Goal: Task Accomplishment & Management: Manage account settings

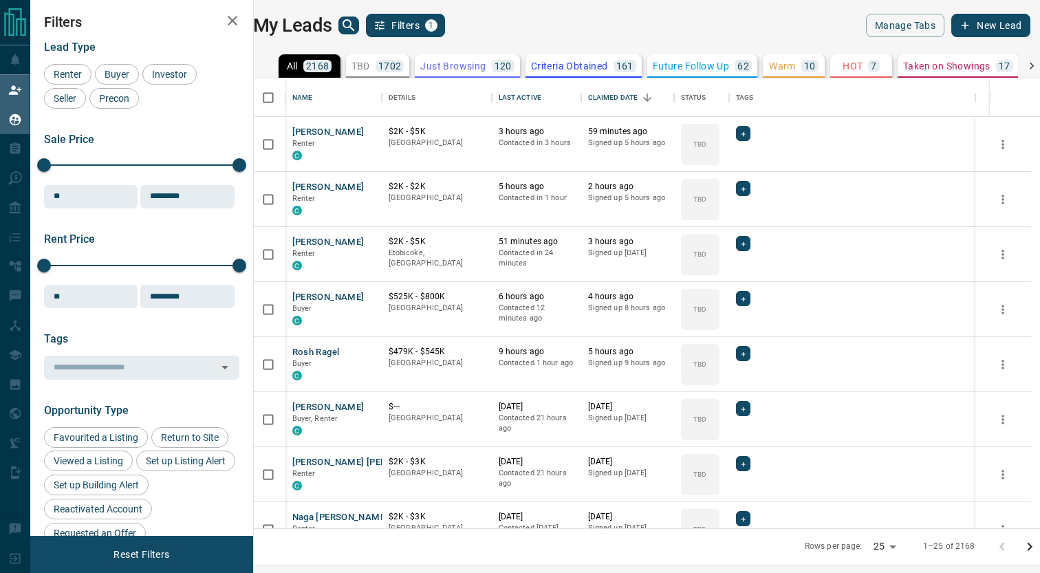
scroll to position [449, 780]
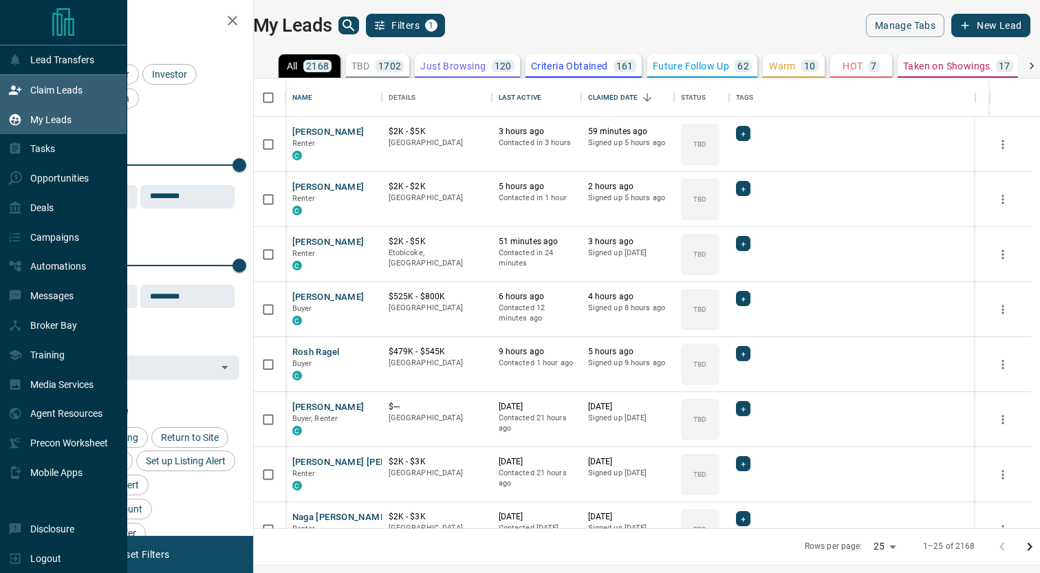
click at [83, 83] on div "Claim Leads" at bounding box center [63, 90] width 127 height 30
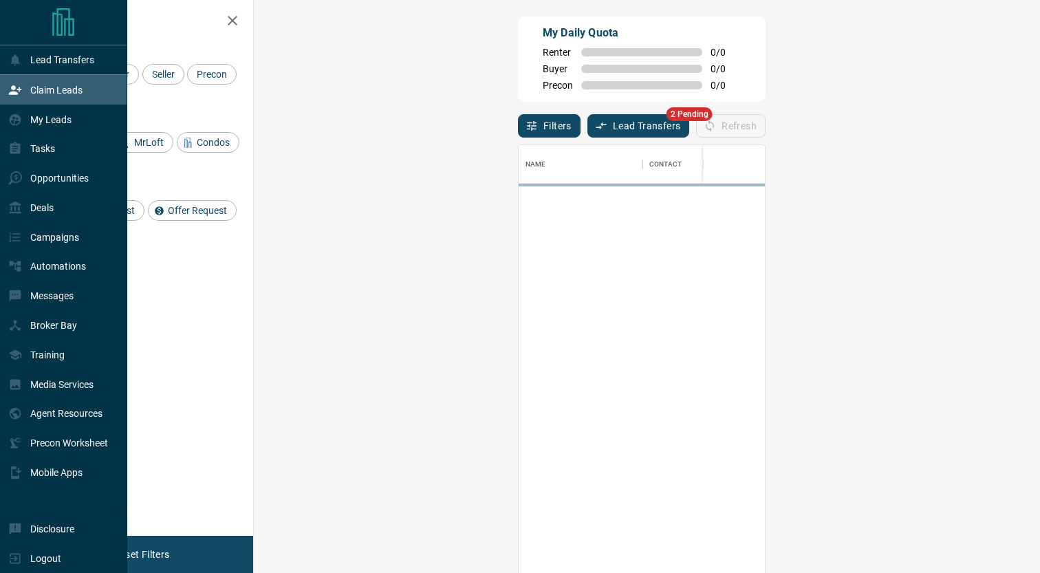
scroll to position [436, 757]
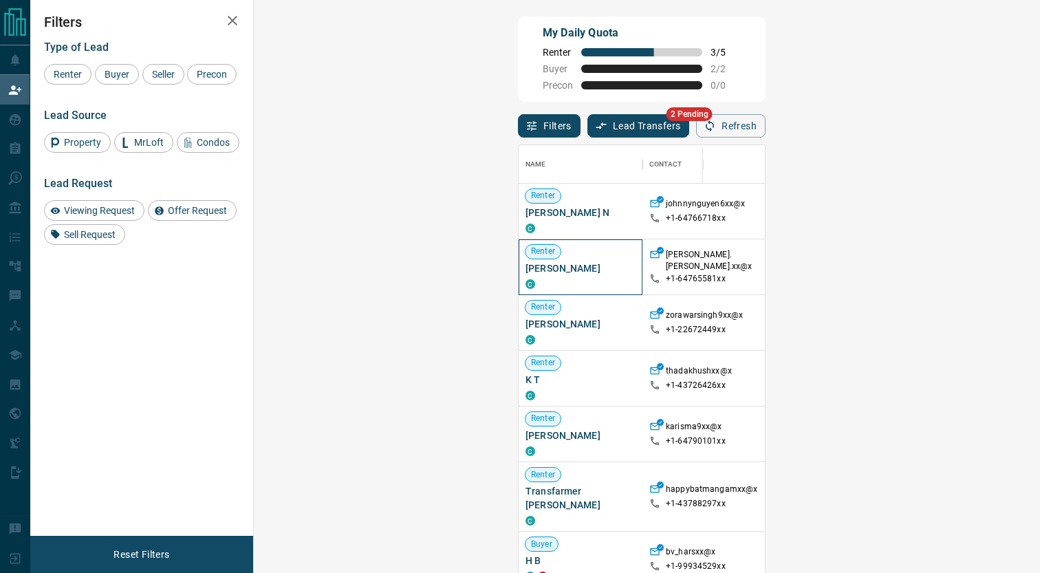
click at [526, 269] on span "[PERSON_NAME]" at bounding box center [581, 268] width 110 height 14
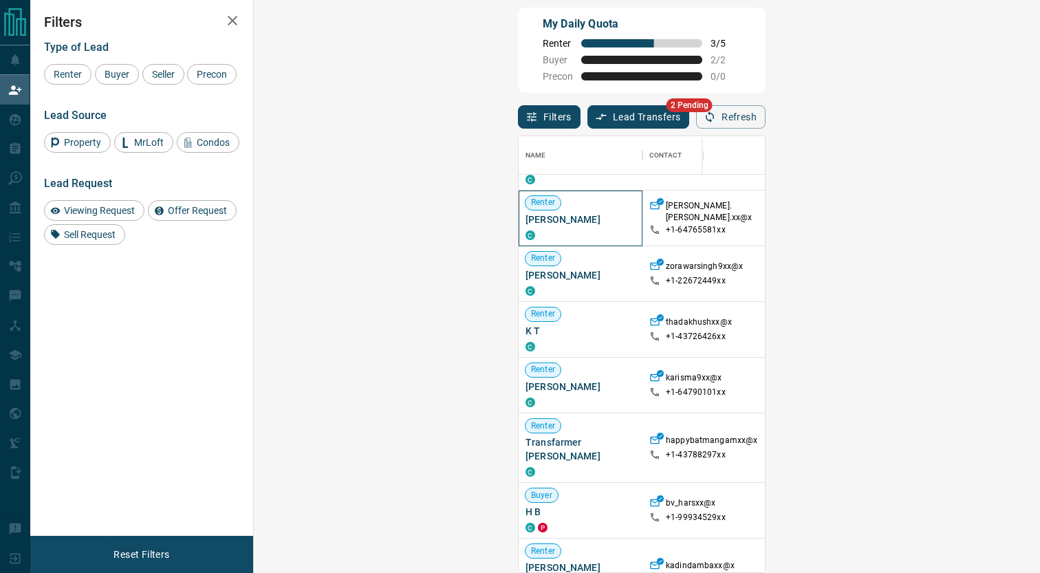
scroll to position [52, 0]
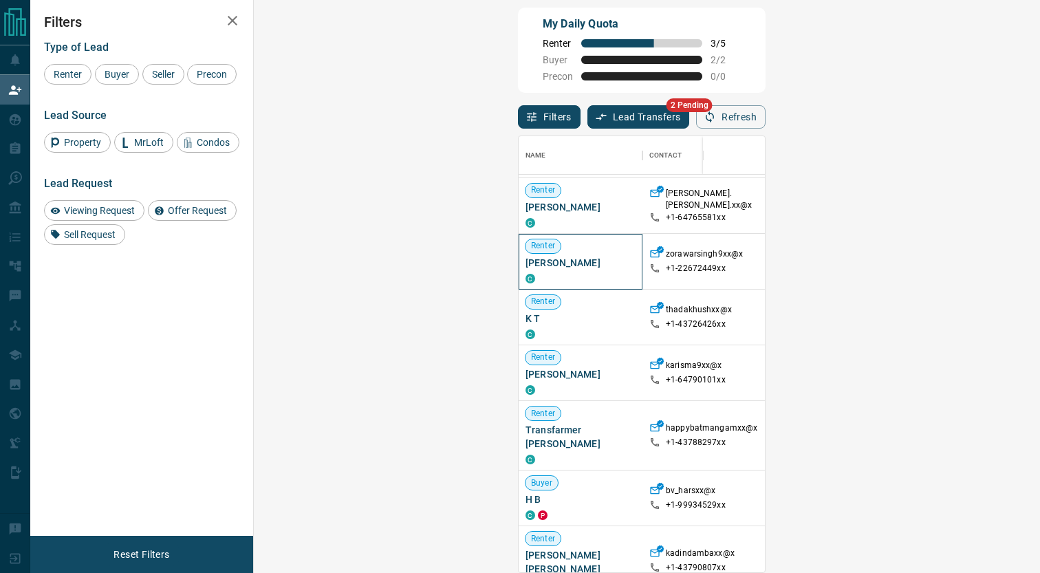
click at [526, 265] on span "[PERSON_NAME]" at bounding box center [581, 263] width 110 height 14
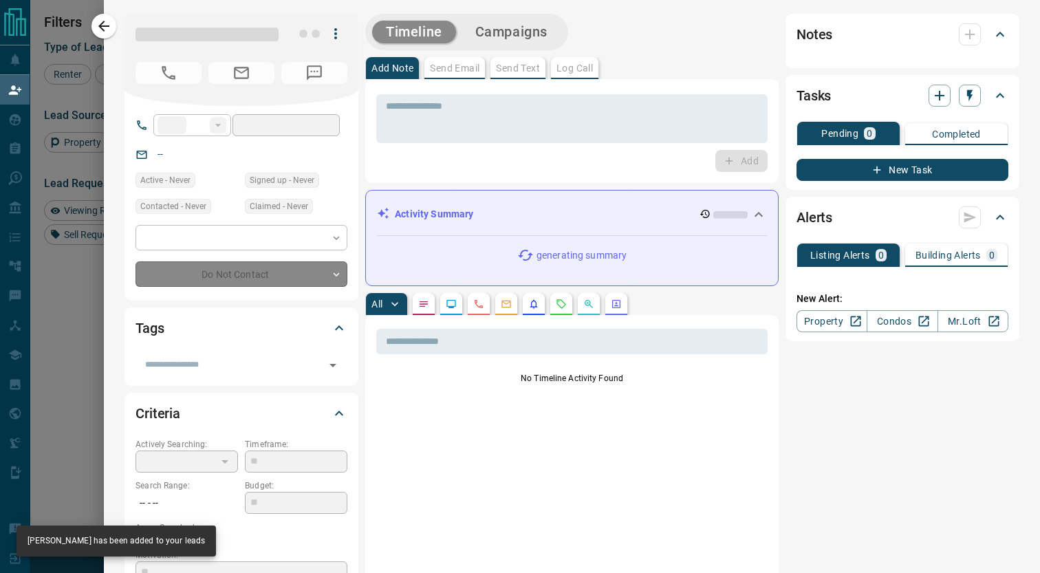
type input "**"
type input "**********"
type input "**"
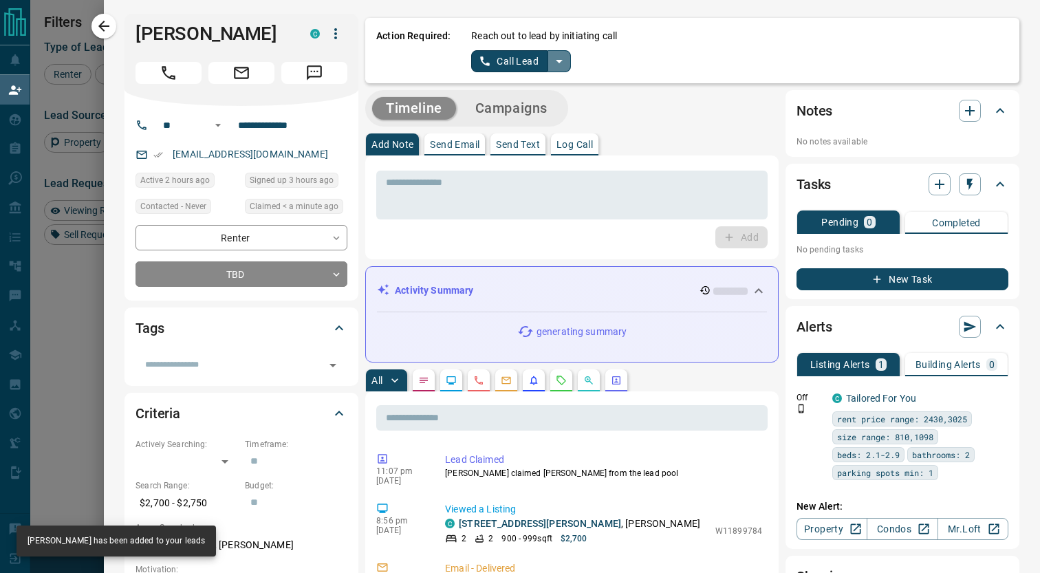
click at [557, 56] on icon "split button" at bounding box center [559, 61] width 17 height 17
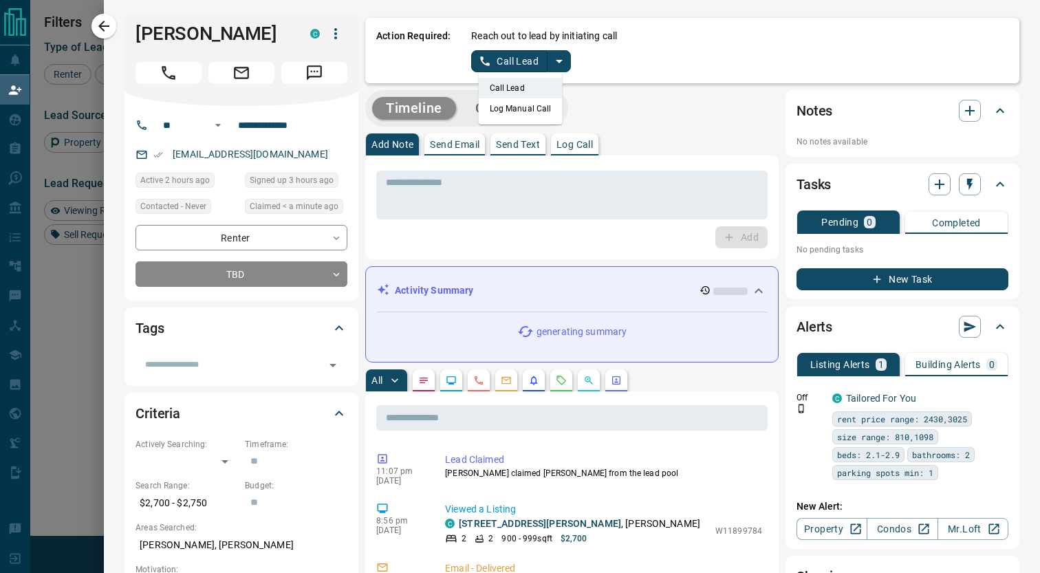
click at [515, 110] on li "Log Manual Call" at bounding box center [521, 108] width 84 height 21
click at [506, 62] on button "Log Manual Call" at bounding box center [516, 61] width 91 height 22
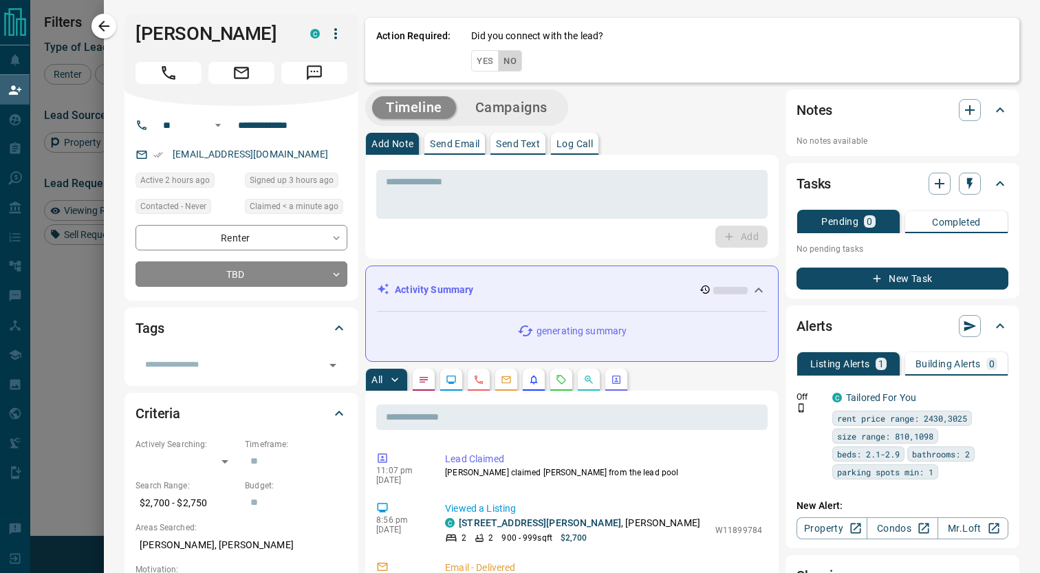
click at [515, 62] on button "No" at bounding box center [510, 60] width 24 height 21
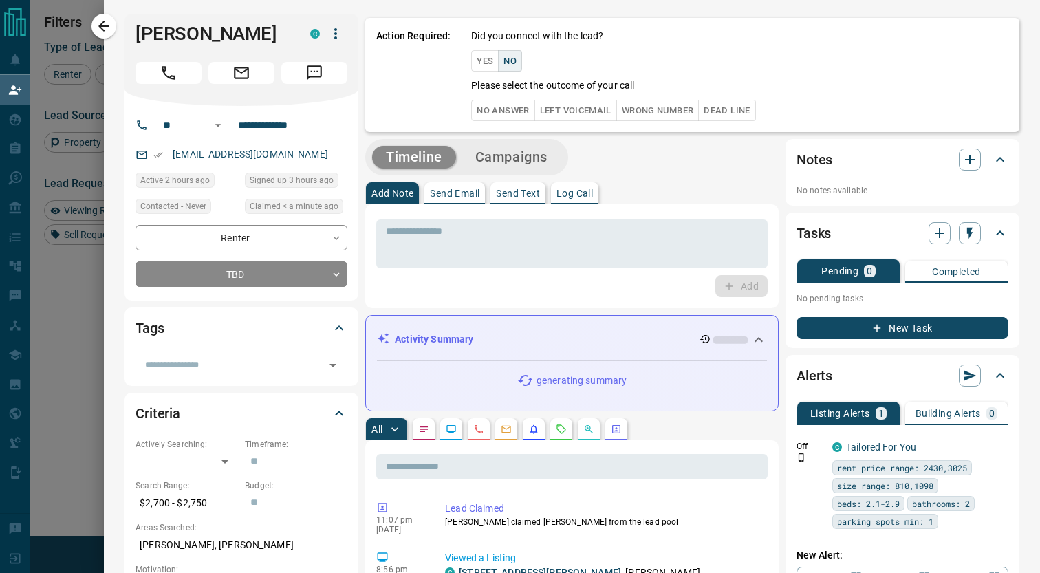
click at [503, 105] on button "No Answer" at bounding box center [502, 110] width 63 height 21
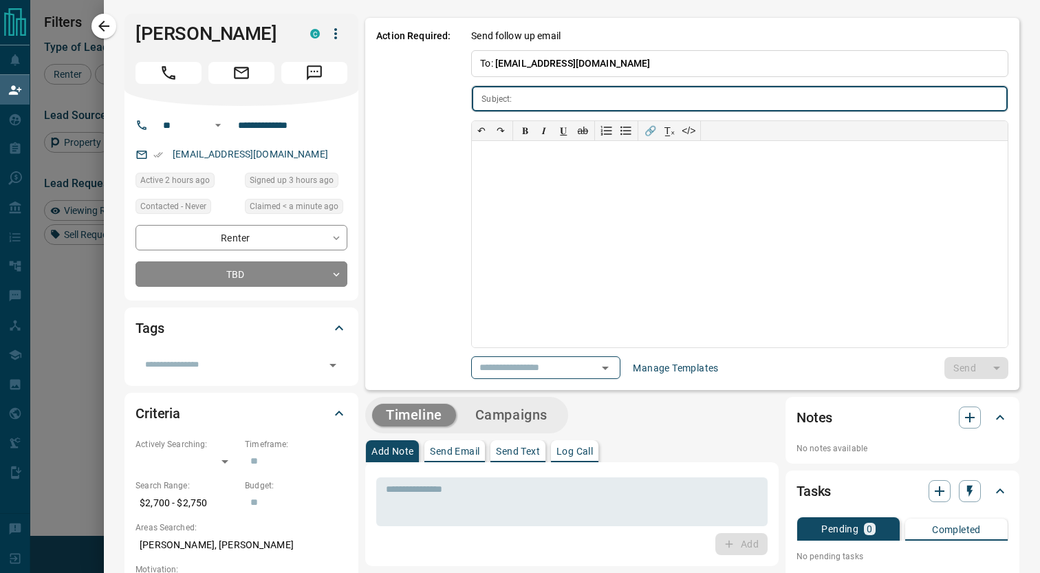
type input "**********"
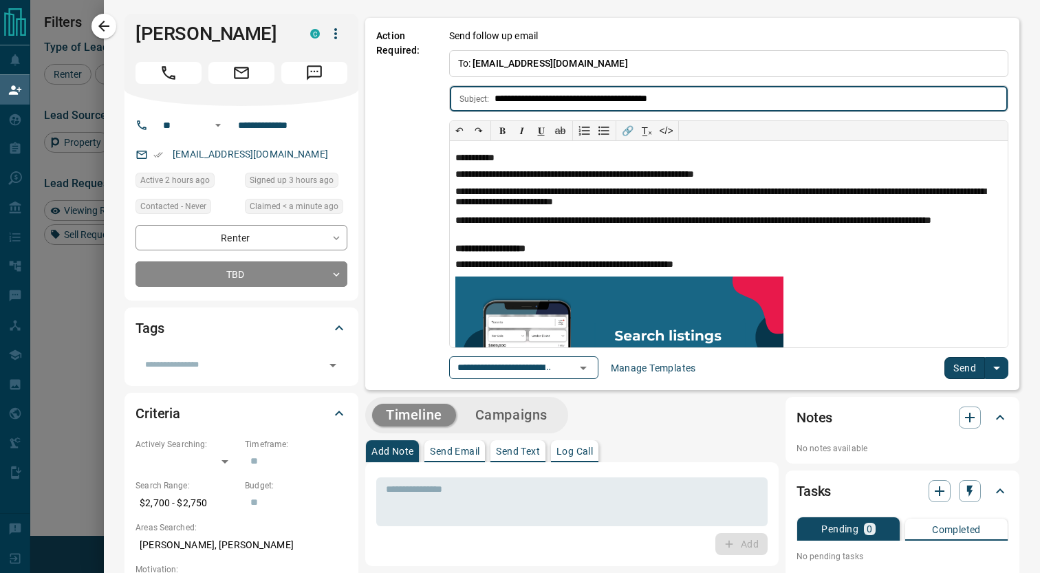
click at [956, 372] on button "Send" at bounding box center [965, 368] width 41 height 22
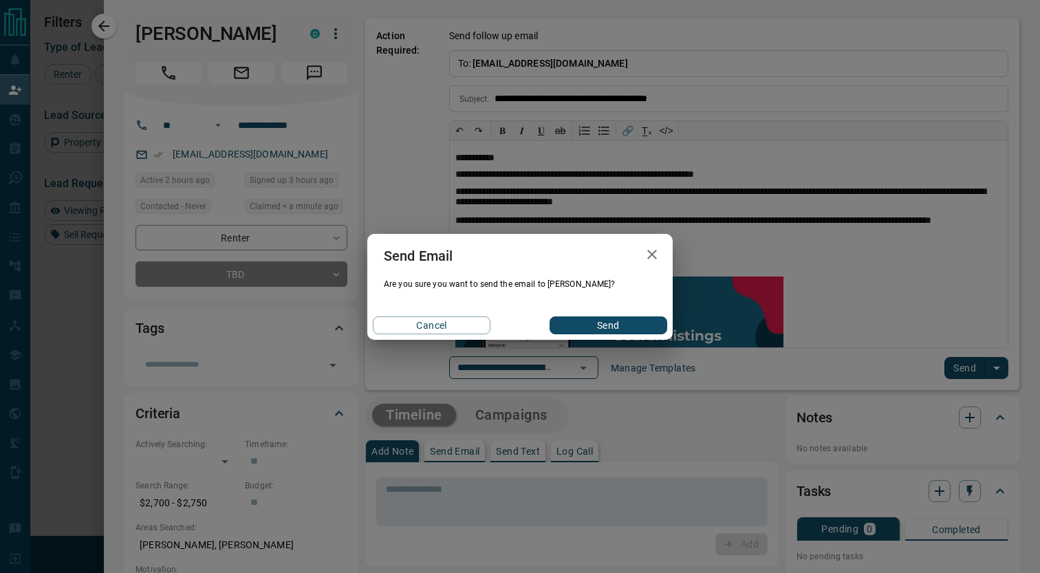
click at [588, 319] on button "Send" at bounding box center [609, 326] width 118 height 18
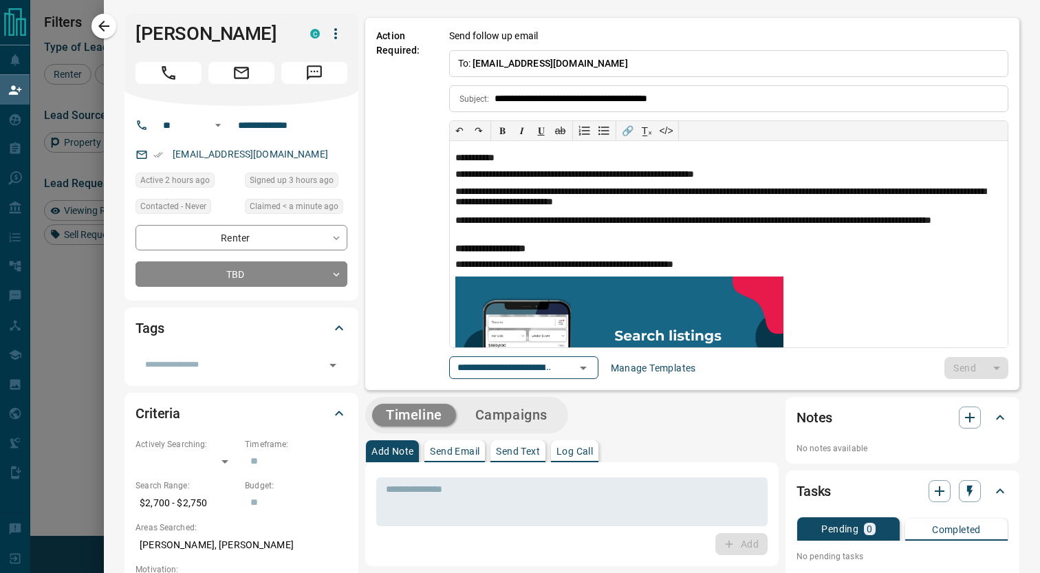
click at [52, 286] on div at bounding box center [520, 286] width 1040 height 573
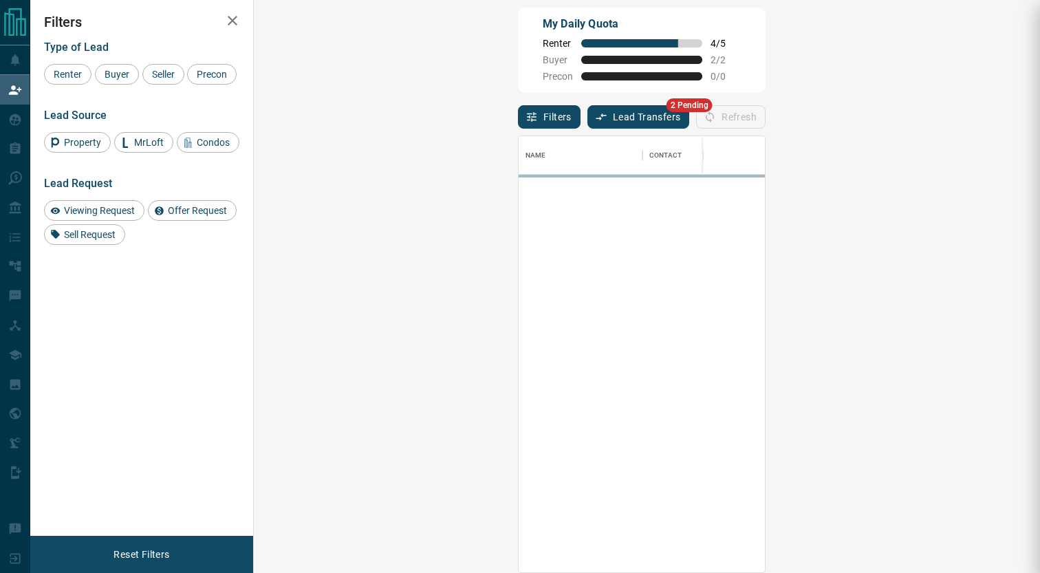
scroll to position [436, 757]
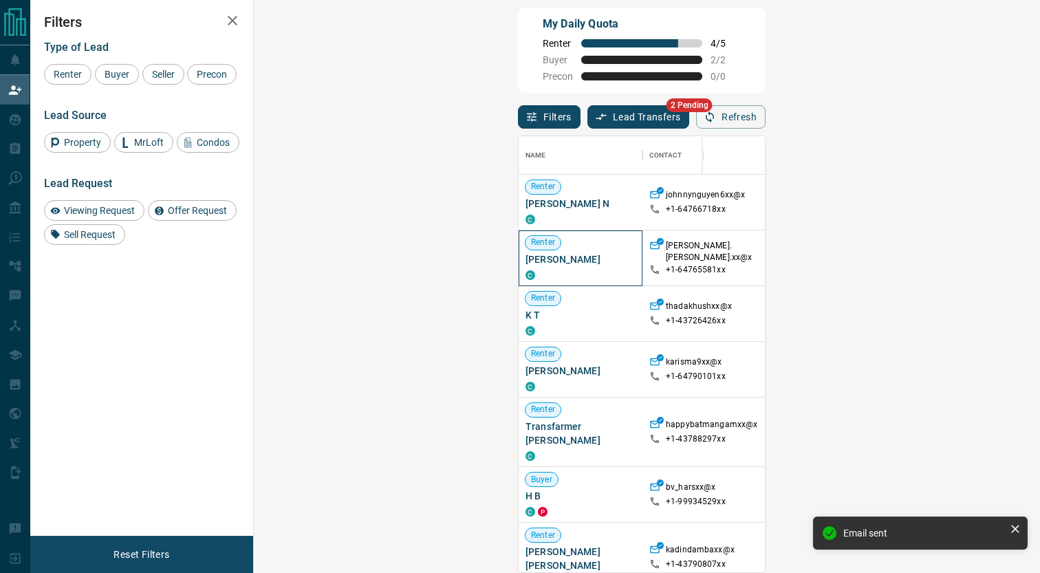
click at [526, 254] on span "[PERSON_NAME]" at bounding box center [581, 260] width 110 height 14
click at [911, 258] on p "[PERSON_NAME]" at bounding box center [966, 258] width 110 height 12
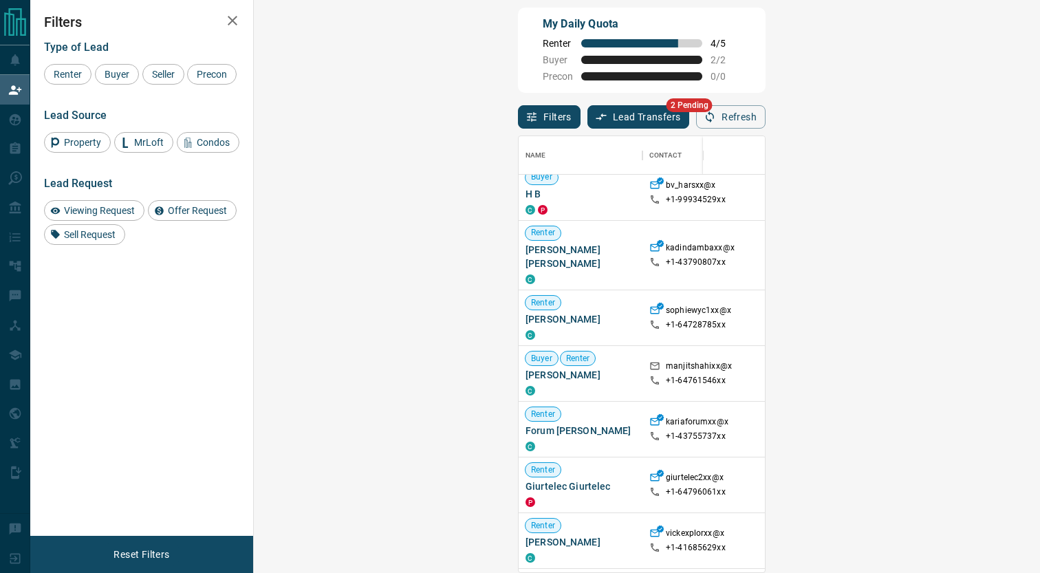
scroll to position [0, 0]
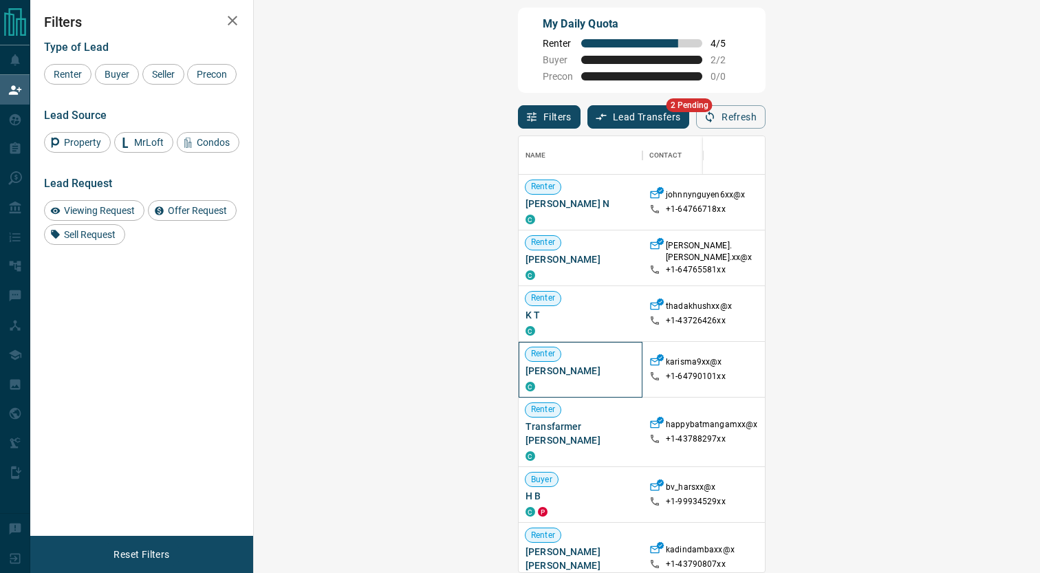
click at [526, 373] on span "[PERSON_NAME]" at bounding box center [581, 371] width 110 height 14
click at [526, 262] on span "[PERSON_NAME]" at bounding box center [581, 260] width 110 height 14
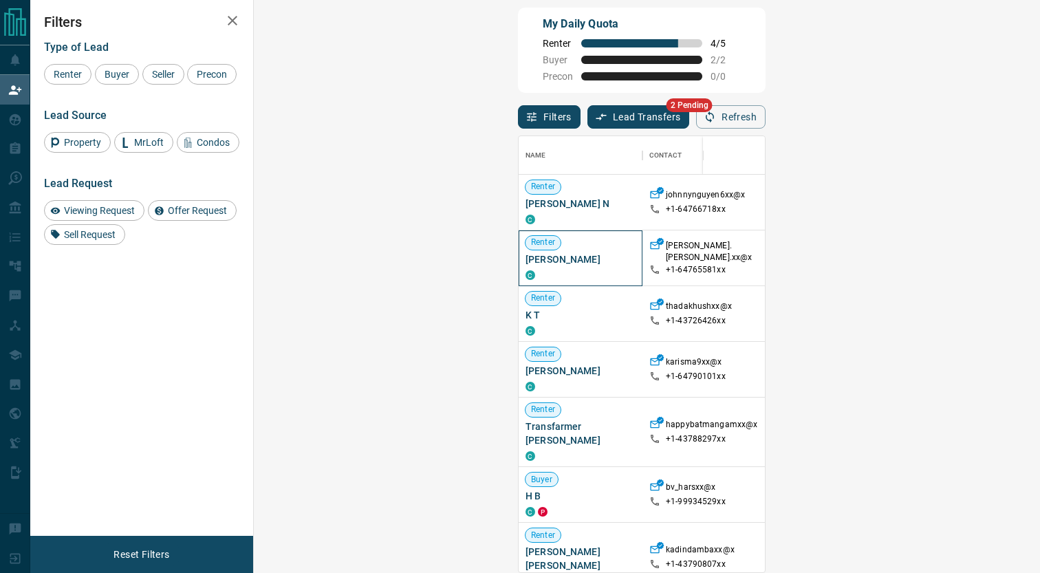
click at [526, 262] on span "[PERSON_NAME]" at bounding box center [581, 260] width 110 height 14
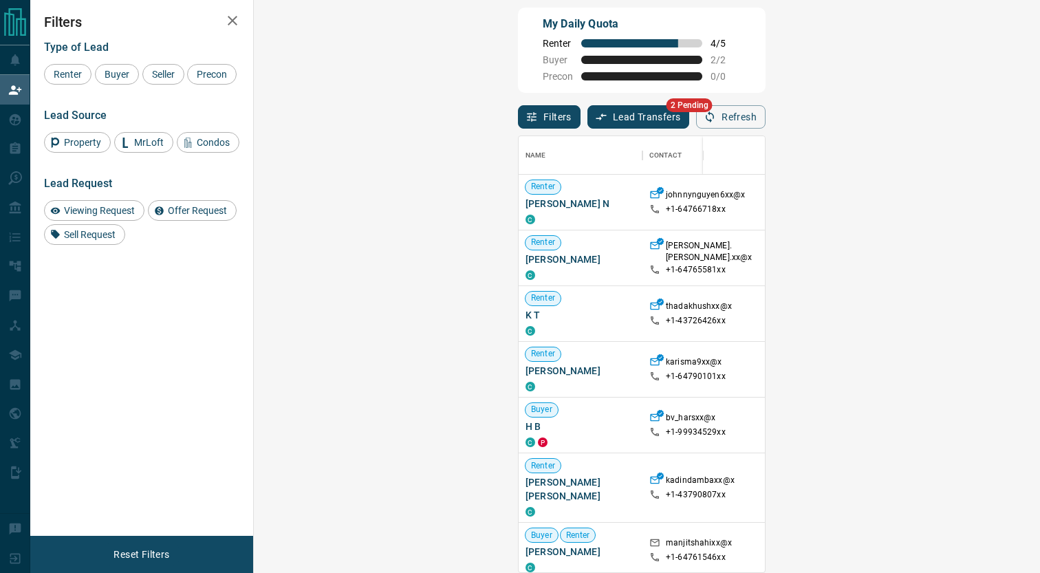
scroll to position [436, 757]
